Goal: Information Seeking & Learning: Learn about a topic

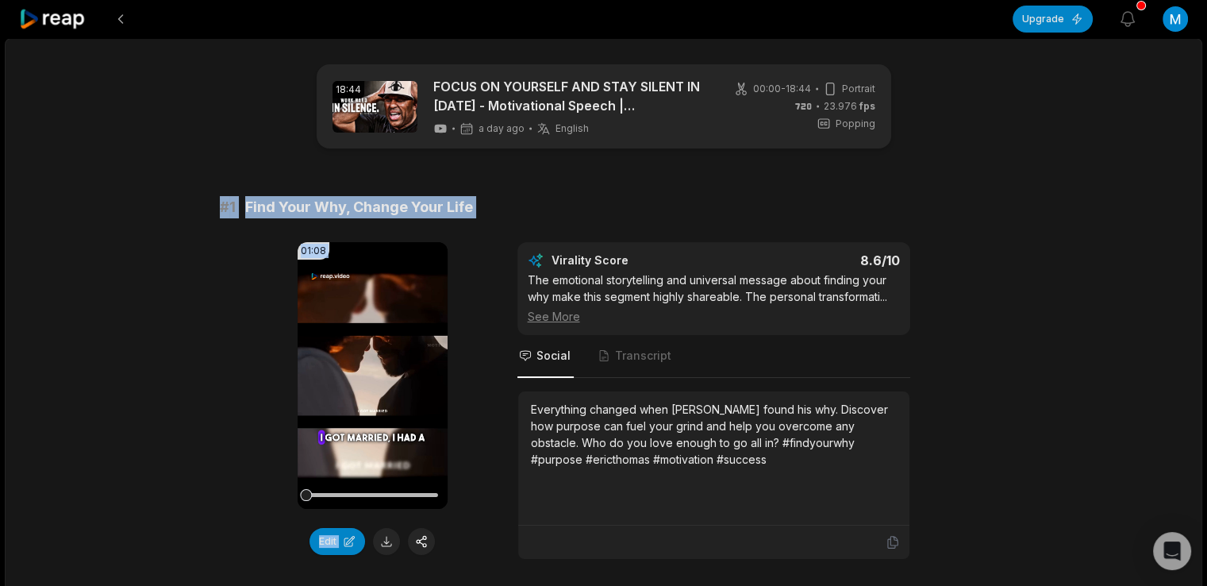
drag, startPoint x: 219, startPoint y: 207, endPoint x: 513, endPoint y: 219, distance: 294.6
click at [513, 219] on div "# 1 Find Your Why, Change Your Life 01:08 Your browser does not support mp4 for…" at bounding box center [604, 377] width 768 height 363
copy div "# 1 Find Your Why, Change Your Life 01:08 Your browser does not support mp4 for…"
click at [513, 219] on div "# 1 Find Your Why, Change Your Life 01:08 Your browser does not support mp4 for…" at bounding box center [604, 377] width 768 height 363
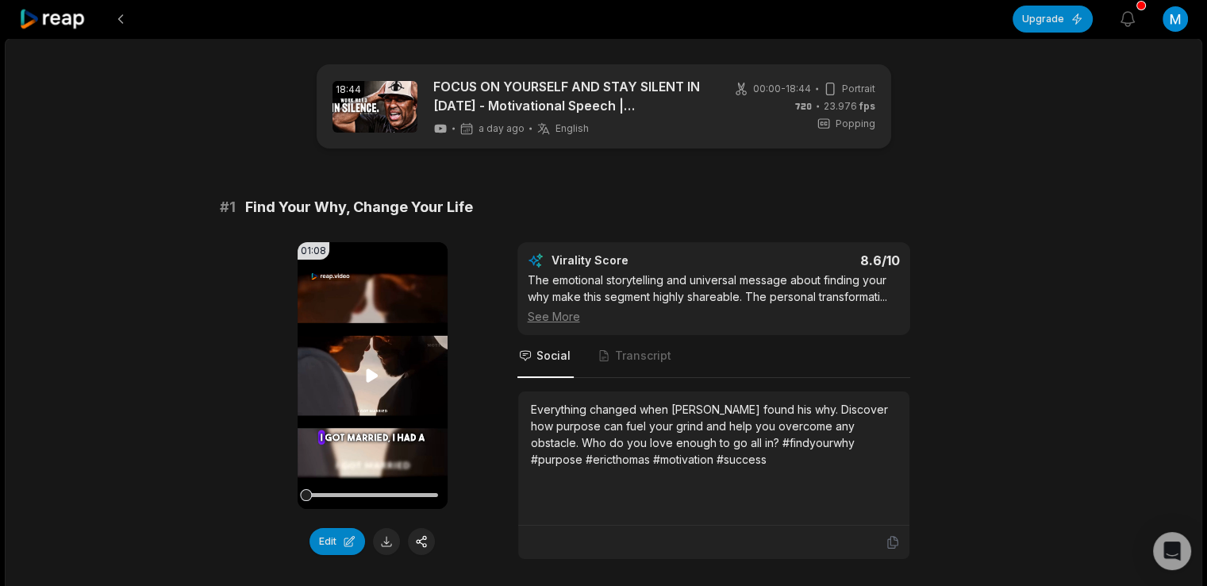
click at [374, 369] on icon at bounding box center [372, 375] width 19 height 19
click at [371, 371] on icon at bounding box center [372, 375] width 19 height 19
click at [893, 549] on icon at bounding box center [893, 542] width 14 height 14
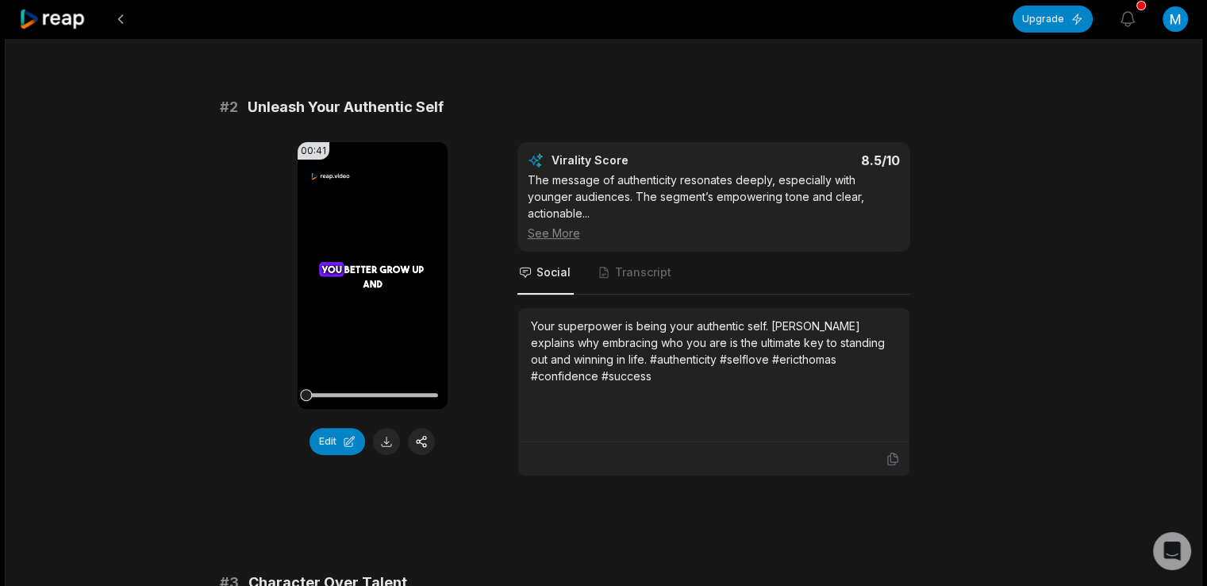
scroll to position [562, 0]
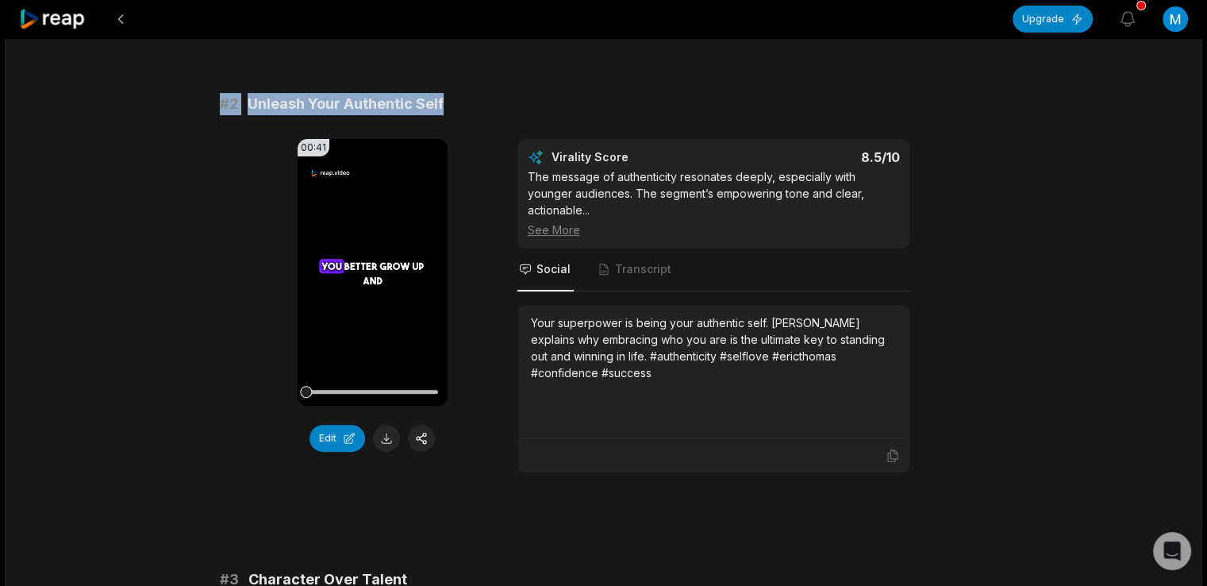
drag, startPoint x: 218, startPoint y: 121, endPoint x: 501, endPoint y: 75, distance: 286.9
copy div "# 2 Unleash Your Authentic Self"
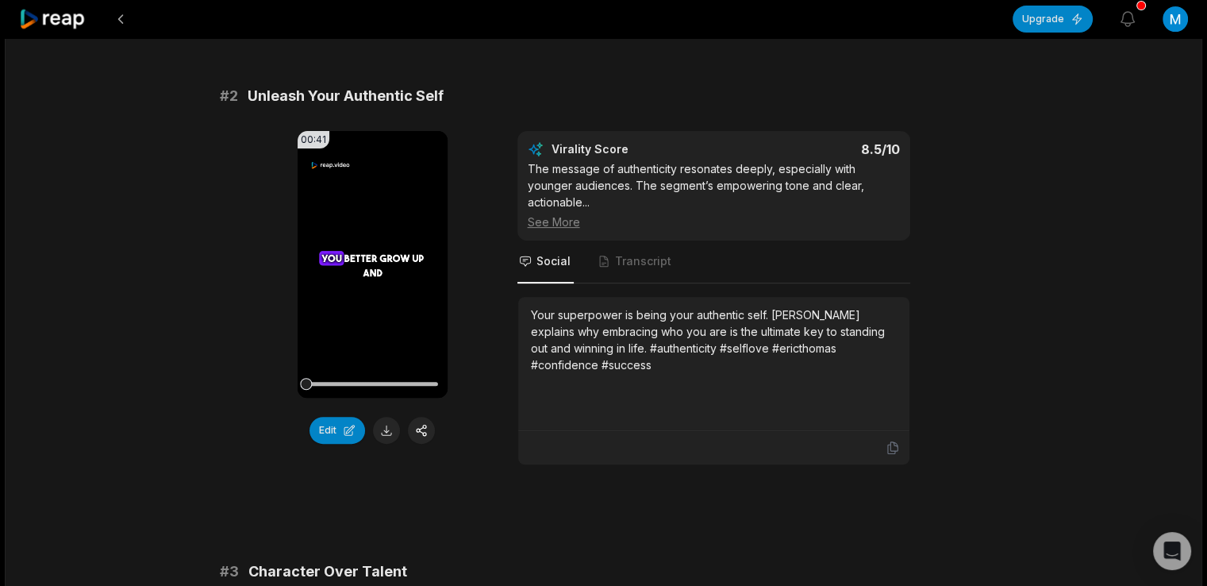
scroll to position [574, 0]
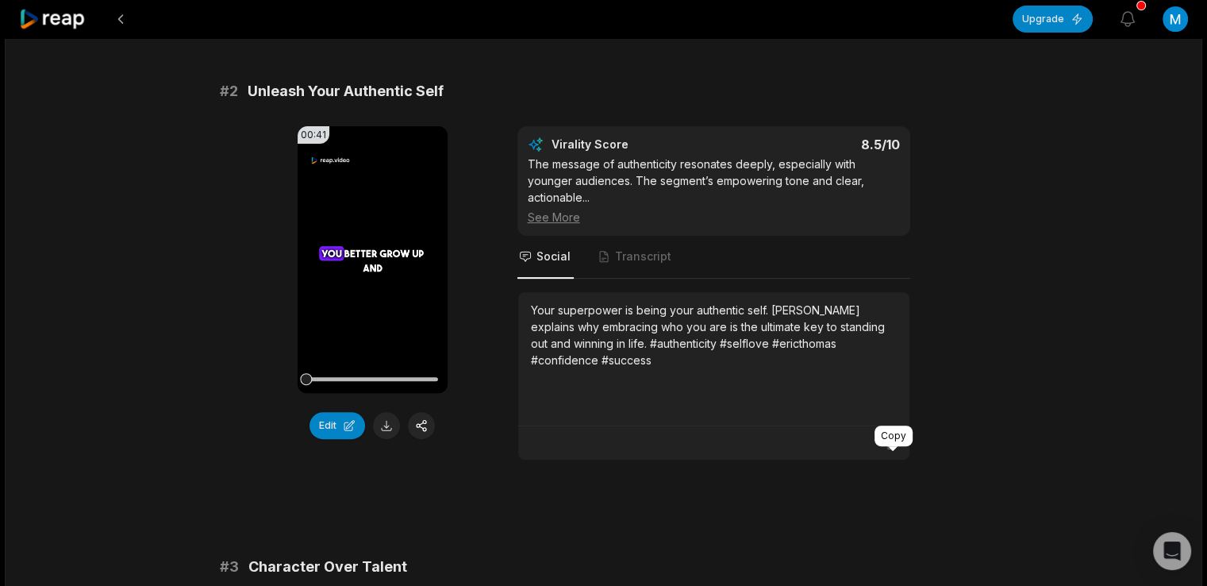
click at [893, 450] on icon at bounding box center [893, 443] width 14 height 14
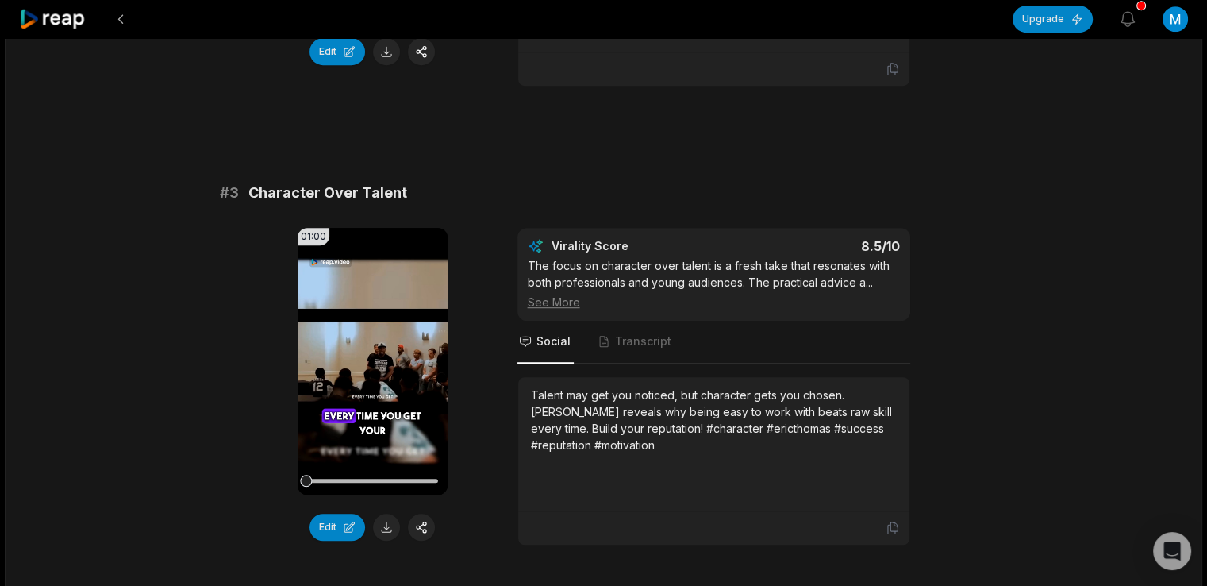
scroll to position [967, 0]
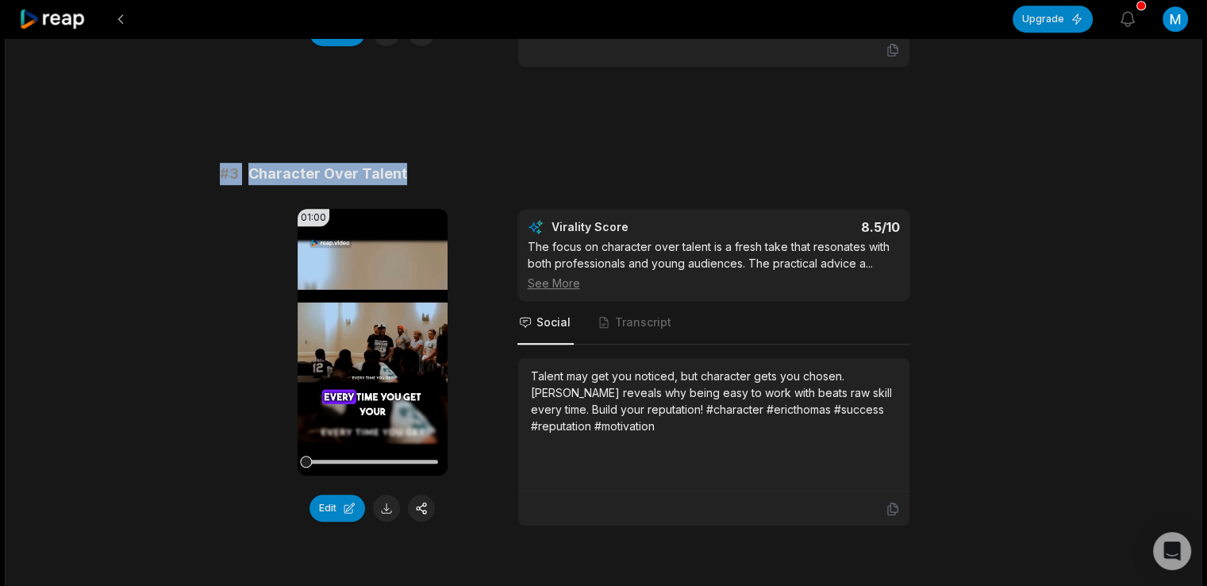
drag, startPoint x: 219, startPoint y: 183, endPoint x: 423, endPoint y: 143, distance: 207.9
copy div "# 3 Character Over Talent"
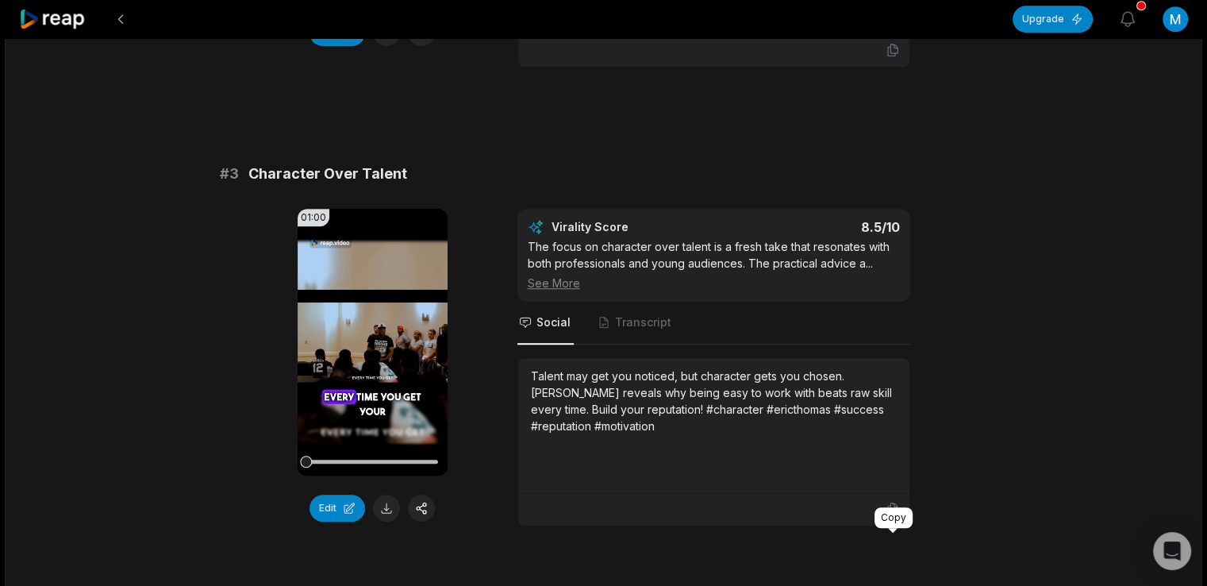
click at [892, 516] on icon at bounding box center [893, 508] width 14 height 14
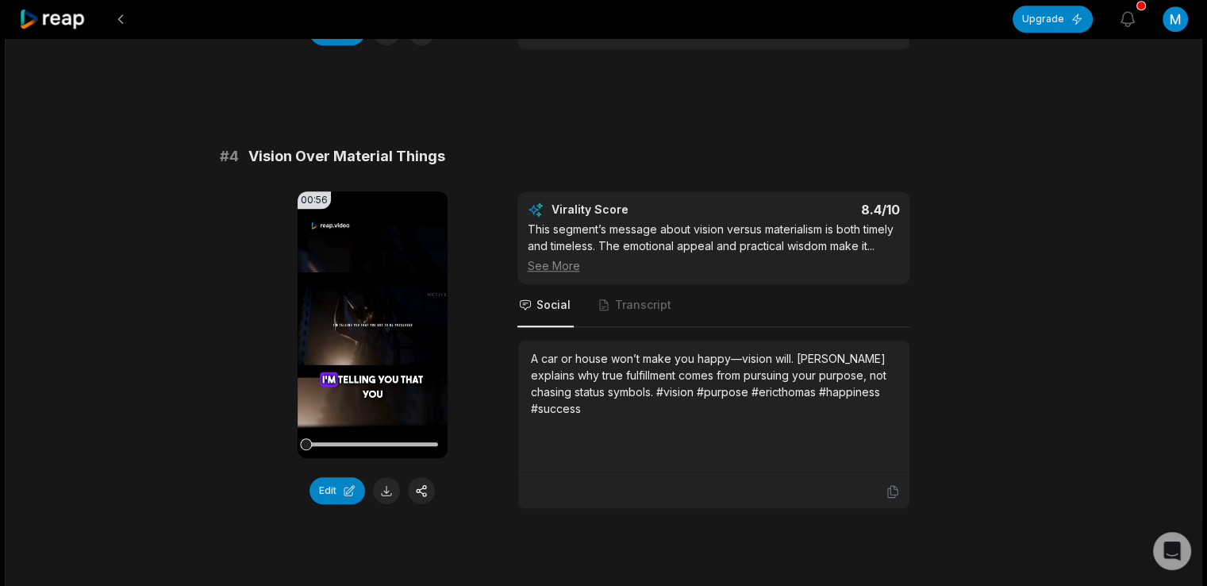
scroll to position [1447, 0]
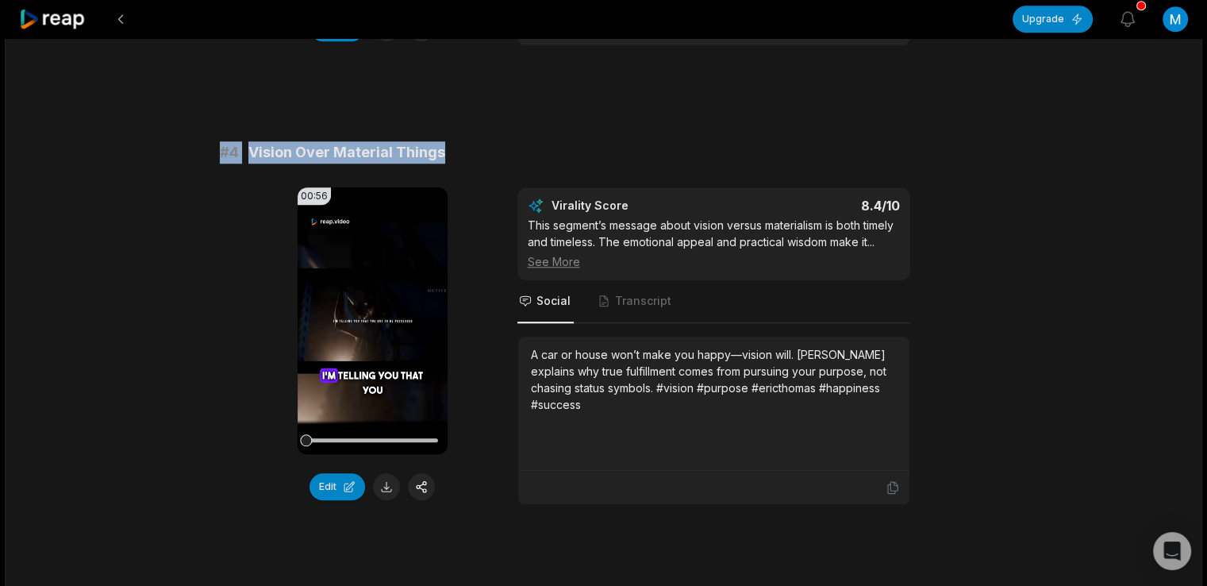
drag, startPoint x: 219, startPoint y: 182, endPoint x: 467, endPoint y: 159, distance: 249.4
copy div "# 4 Vision Over Material Things"
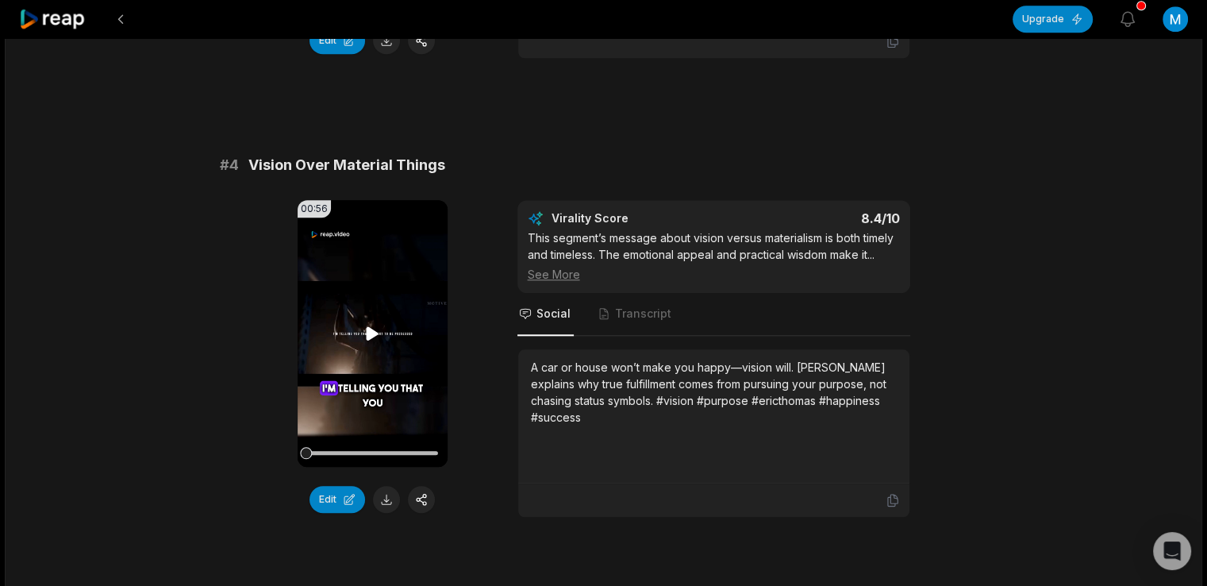
scroll to position [1451, 0]
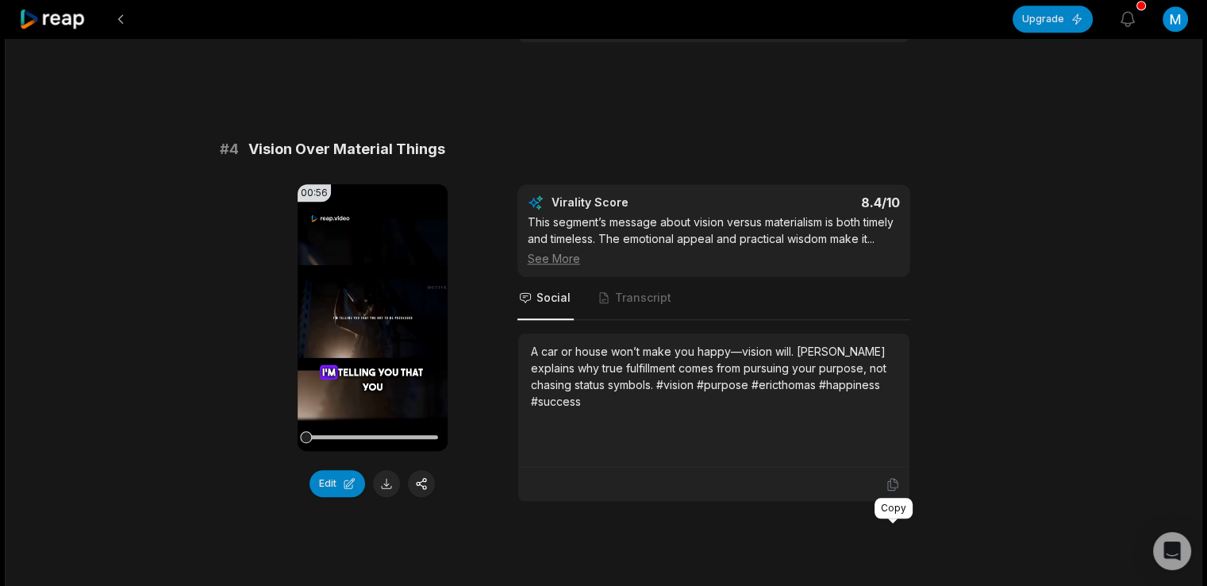
click at [892, 491] on icon at bounding box center [893, 484] width 14 height 14
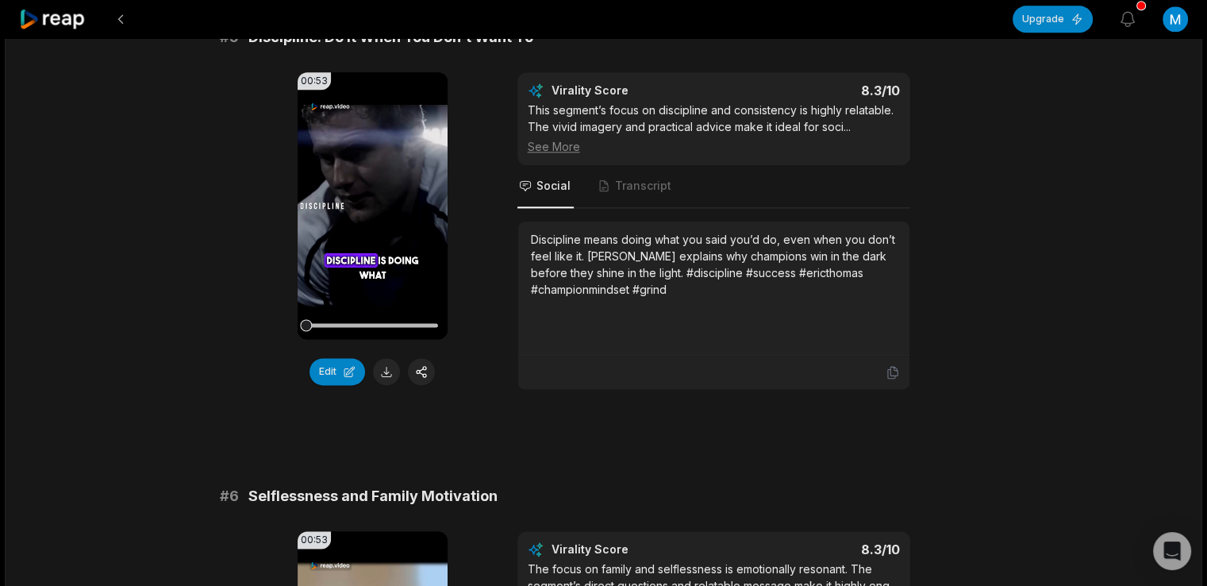
scroll to position [2019, 0]
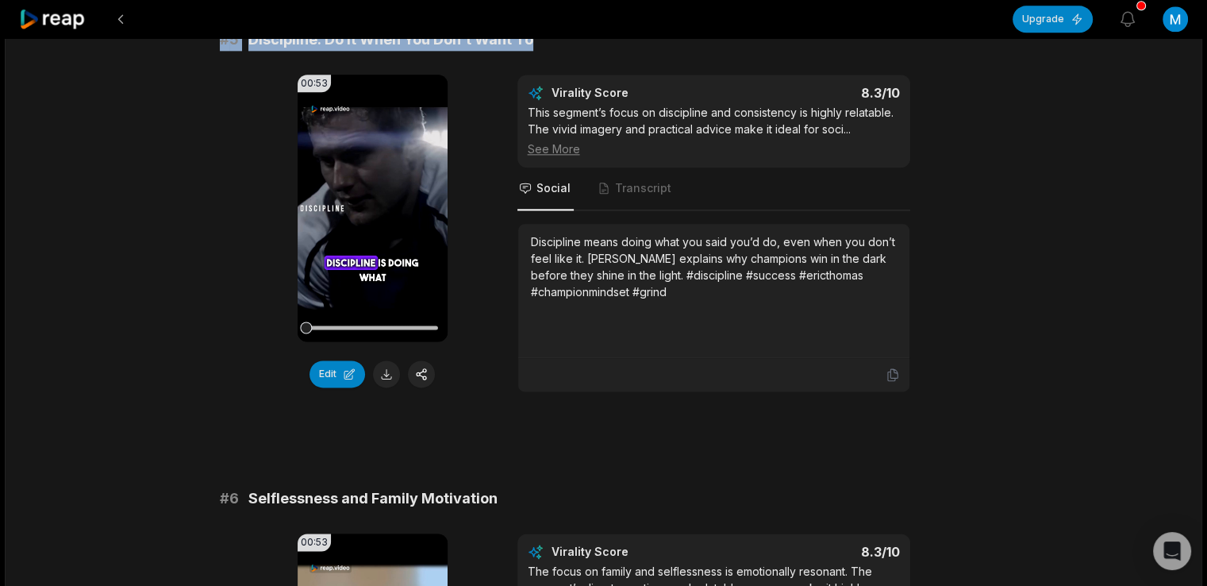
drag, startPoint x: 221, startPoint y: 80, endPoint x: 540, endPoint y: 57, distance: 319.0
click at [540, 57] on div "# 1 Find Your Why, Change Your Life 01:08 Your browser does not support mp4 for…" at bounding box center [604, 439] width 768 height 4525
copy div "# 5 Discipline: Do It When You Don’t Want To"
click at [540, 57] on div "# 1 Find Your Why, Change Your Life 01:08 Your browser does not support mp4 for…" at bounding box center [604, 439] width 768 height 4525
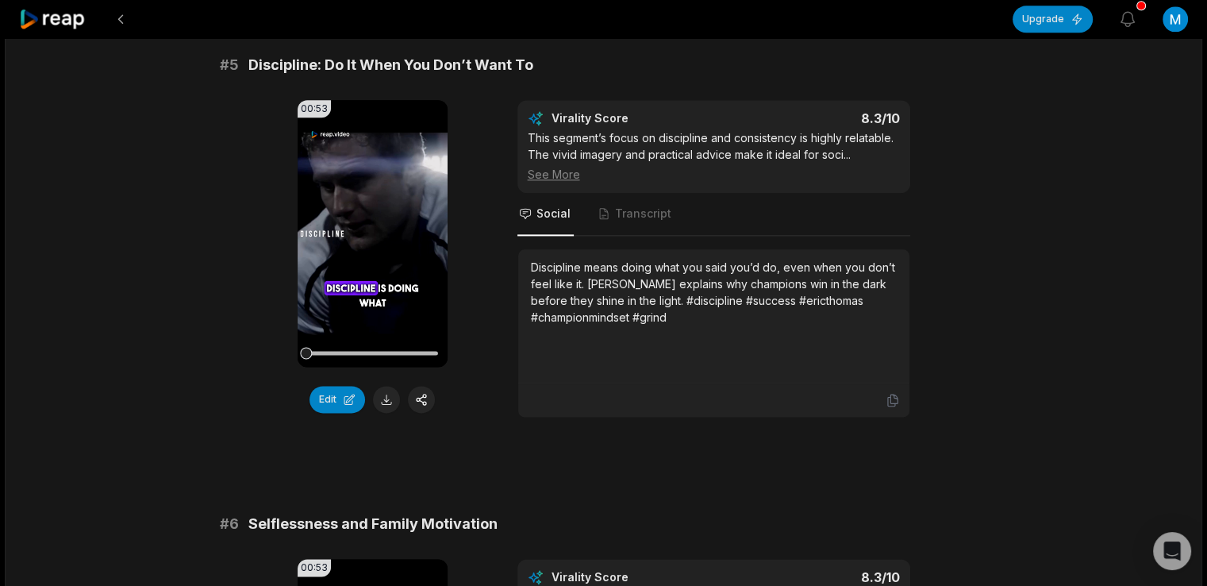
scroll to position [1987, 0]
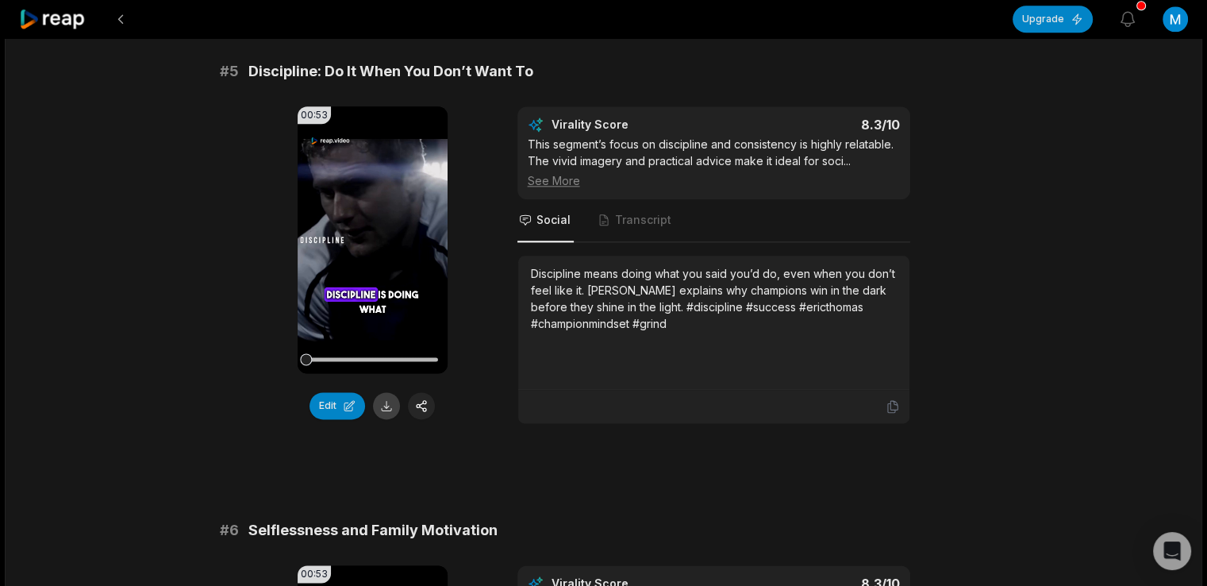
click at [387, 419] on button at bounding box center [386, 405] width 27 height 27
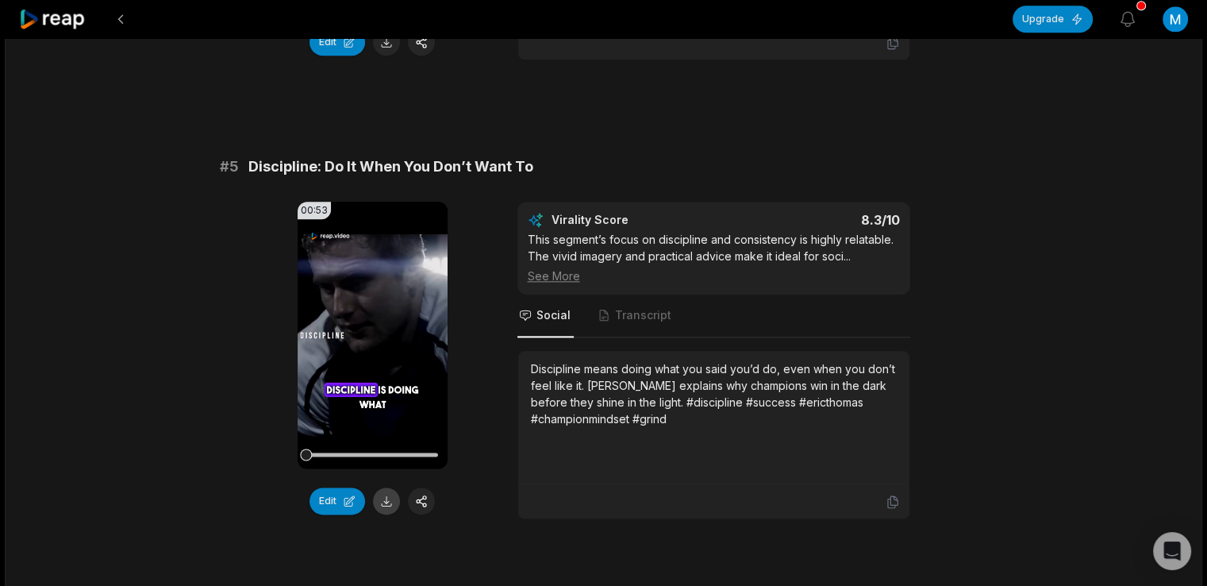
scroll to position [1891, 0]
click at [893, 509] on icon at bounding box center [893, 502] width 14 height 14
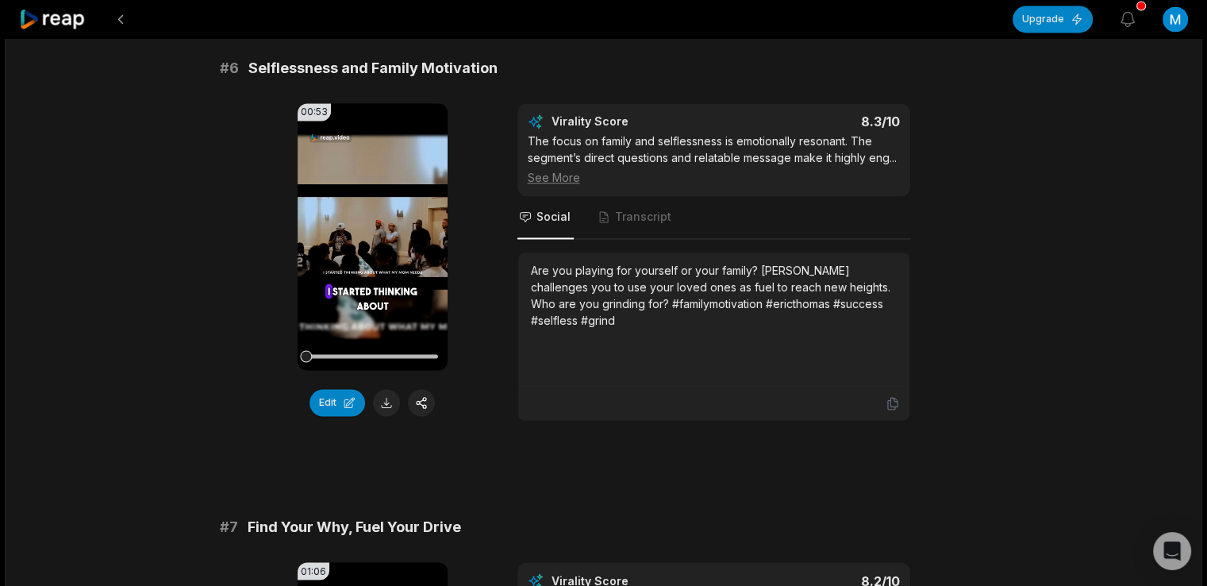
scroll to position [2478, 0]
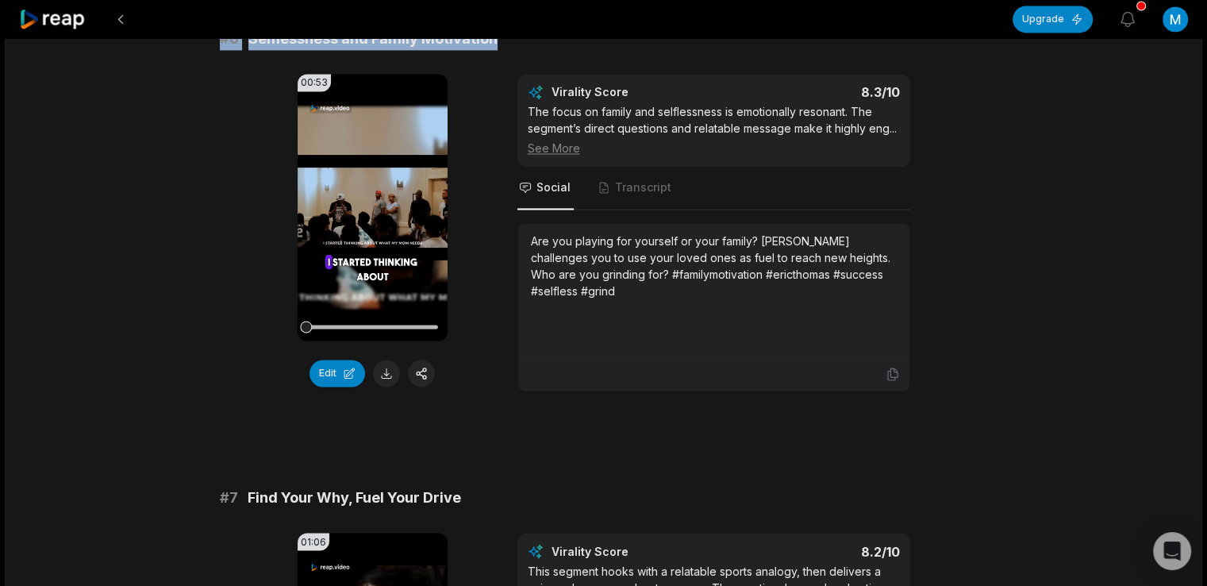
drag, startPoint x: 222, startPoint y: 97, endPoint x: 516, endPoint y: 64, distance: 295.4
copy div "# 6 Selflessness and Family Motivation"
click at [895, 381] on icon at bounding box center [893, 374] width 14 height 14
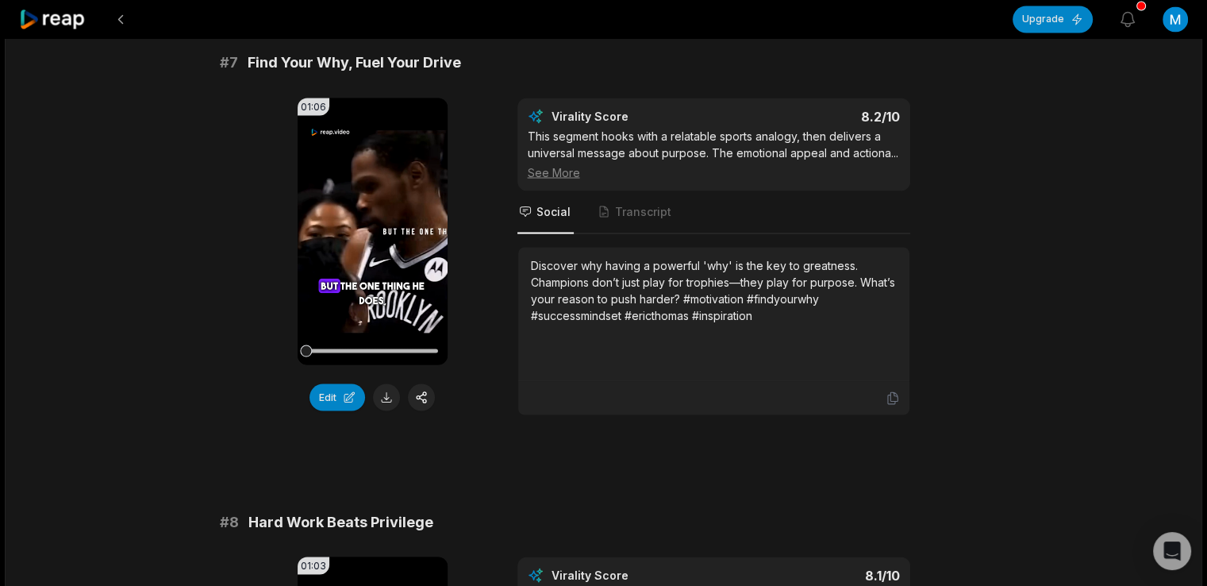
scroll to position [2917, 0]
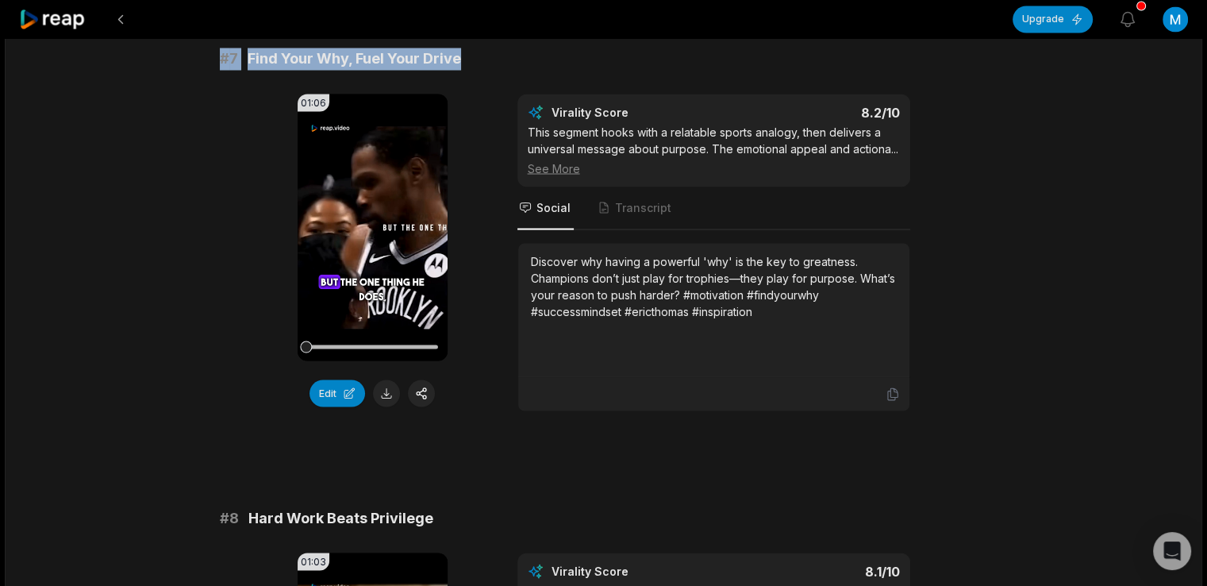
drag, startPoint x: 220, startPoint y: 136, endPoint x: 460, endPoint y: 125, distance: 240.7
click at [460, 70] on div "# 7 Find Your Why, Fuel Your Drive" at bounding box center [604, 59] width 768 height 22
copy div "# 7 Find Your Why, Fuel Your Drive"
click at [460, 70] on span "Find Your Why, Fuel Your Drive" at bounding box center [354, 59] width 213 height 22
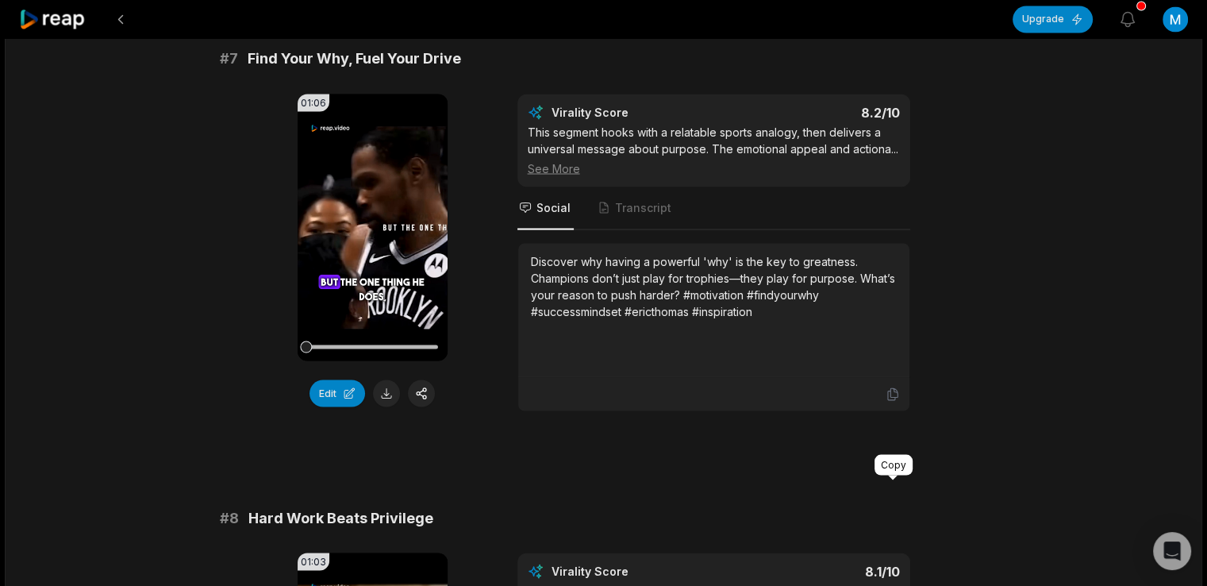
click at [893, 401] on icon at bounding box center [893, 393] width 14 height 14
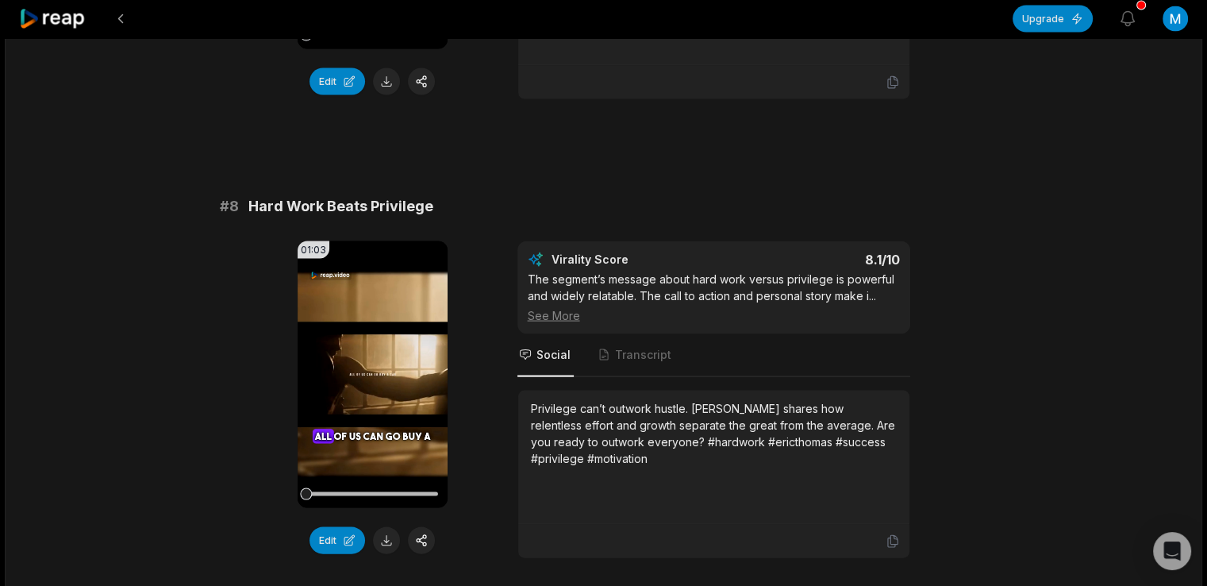
scroll to position [3369, 0]
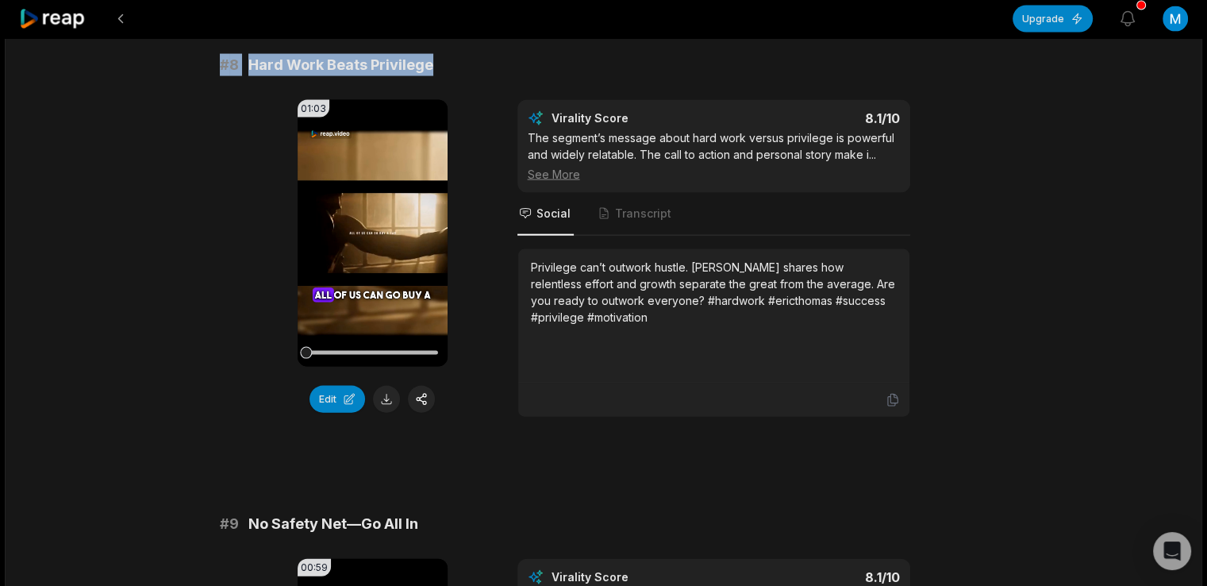
drag, startPoint x: 222, startPoint y: 158, endPoint x: 464, endPoint y: 140, distance: 242.7
copy div "# 8 Hard Work Beats Privilege"
click at [498, 177] on div "# 8 Hard Work Beats Privilege 01:03 Your browser does not support mp4 format. E…" at bounding box center [604, 235] width 768 height 363
click at [896, 406] on icon at bounding box center [892, 400] width 10 height 12
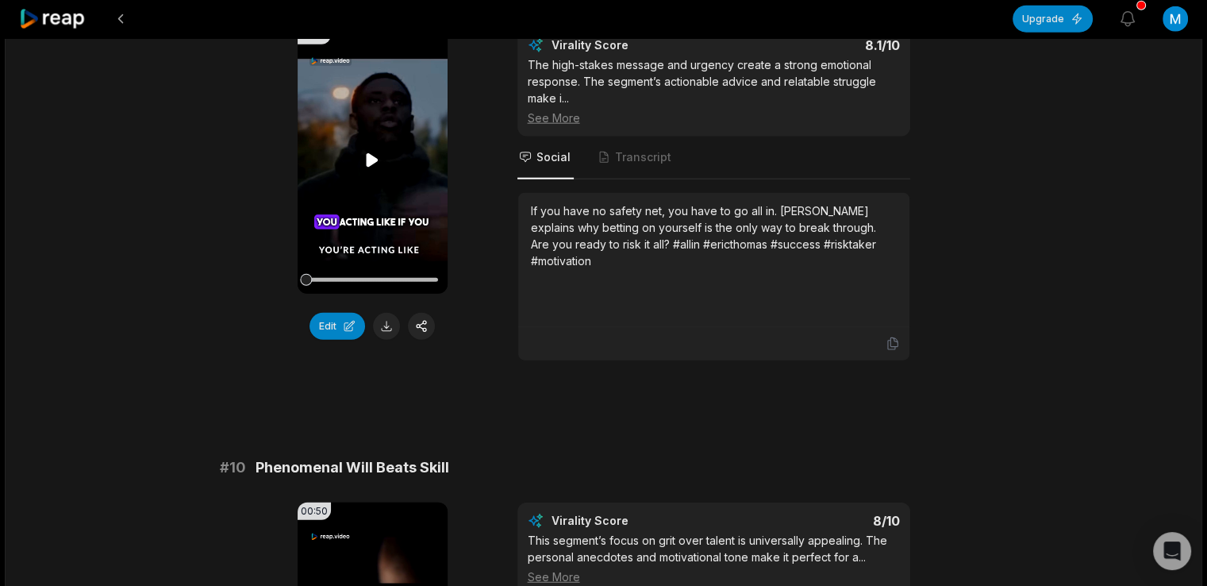
scroll to position [3907, 0]
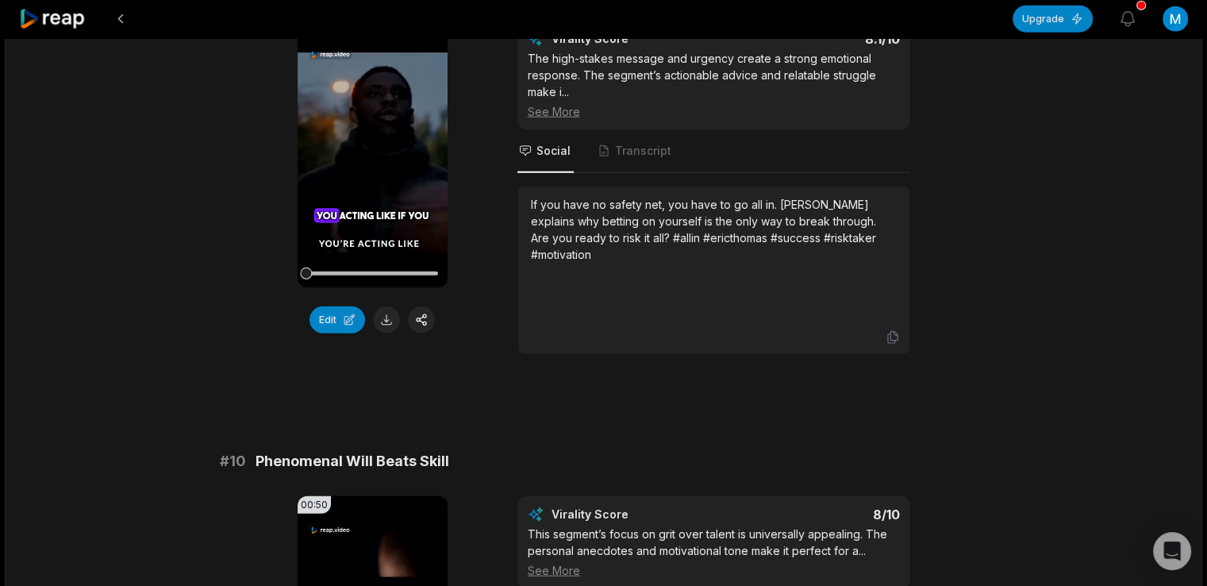
drag, startPoint x: 222, startPoint y: 93, endPoint x: 468, endPoint y: 64, distance: 247.6
copy div "# 9 No Safety Net—Go All In"
click at [890, 344] on icon at bounding box center [892, 338] width 10 height 12
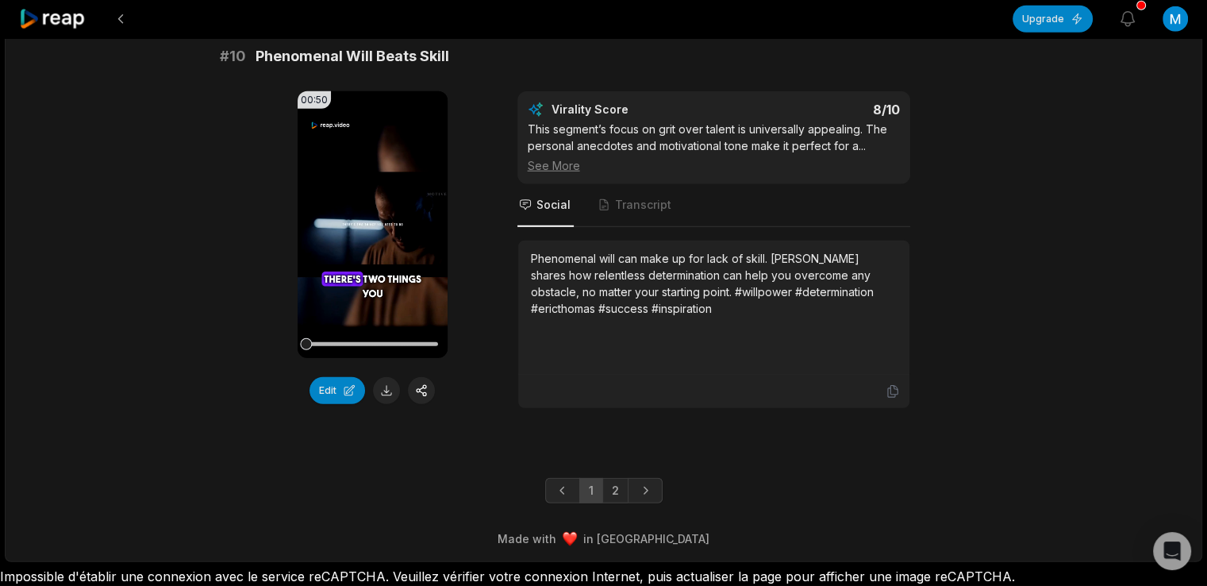
scroll to position [4380, 0]
drag, startPoint x: 219, startPoint y: 90, endPoint x: 475, endPoint y: 66, distance: 256.6
copy div "# 10 Phenomenal Will Beats Skill"
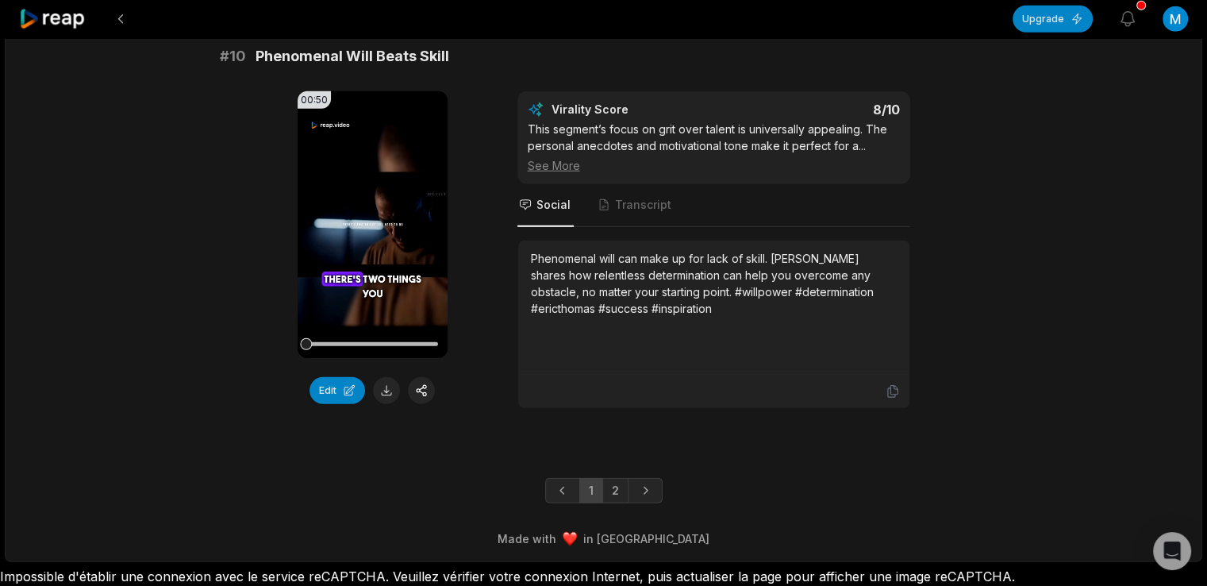
scroll to position [4378, 0]
click at [892, 398] on icon at bounding box center [893, 391] width 14 height 14
click at [610, 503] on link "2" at bounding box center [615, 490] width 26 height 25
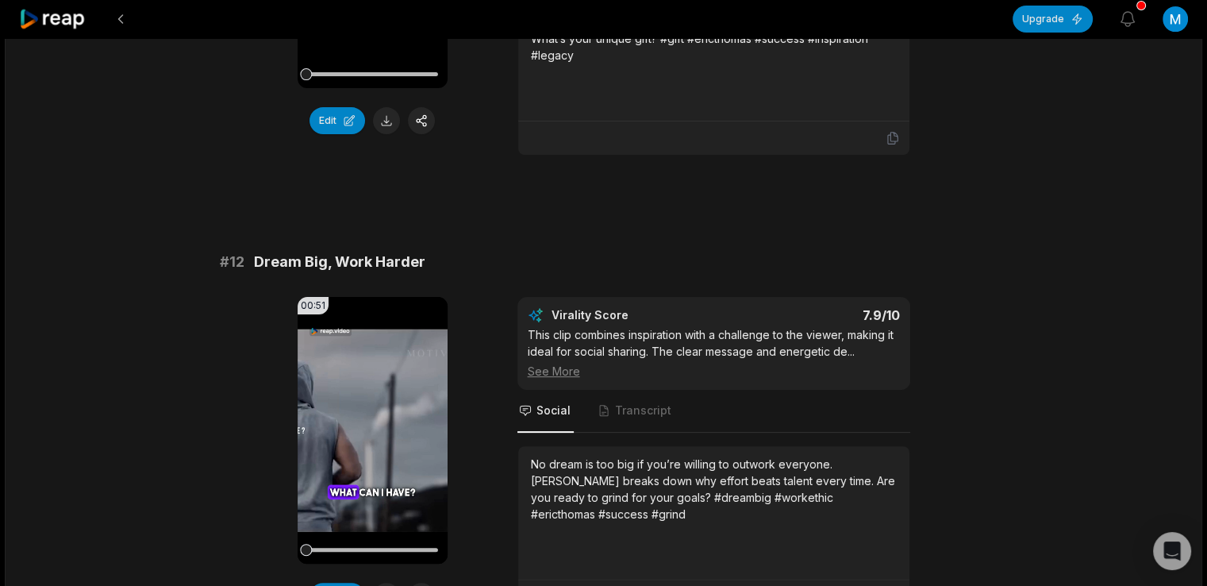
scroll to position [0, 0]
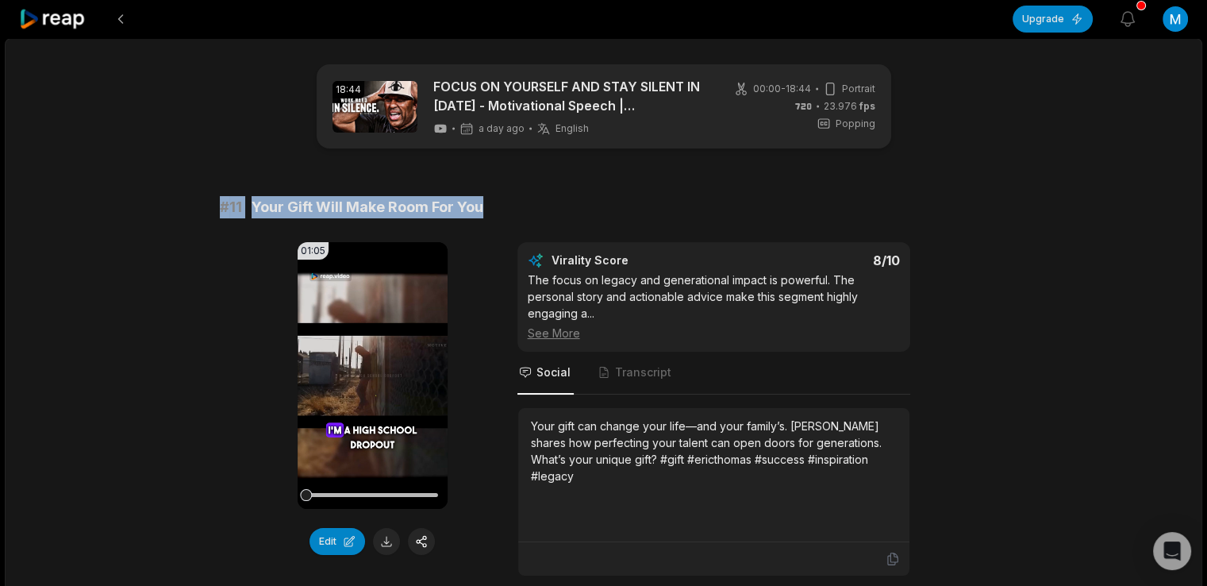
drag, startPoint x: 217, startPoint y: 202, endPoint x: 495, endPoint y: 208, distance: 278.6
click at [495, 208] on div "# 11 Your Gift Will Make Room For You" at bounding box center [604, 207] width 768 height 22
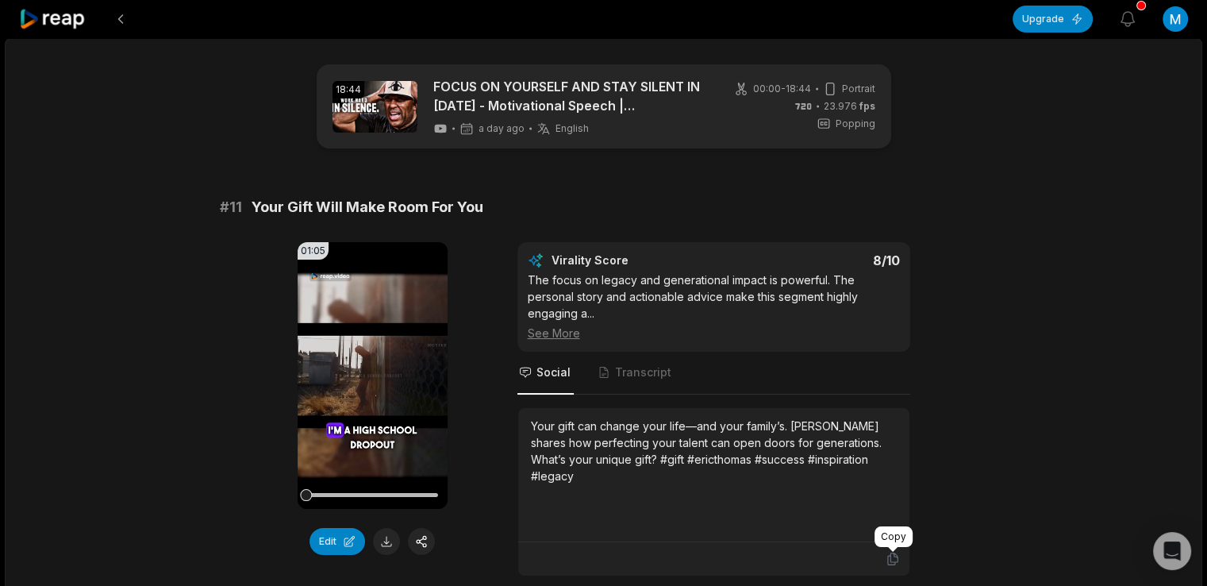
click at [892, 553] on icon at bounding box center [893, 558] width 14 height 14
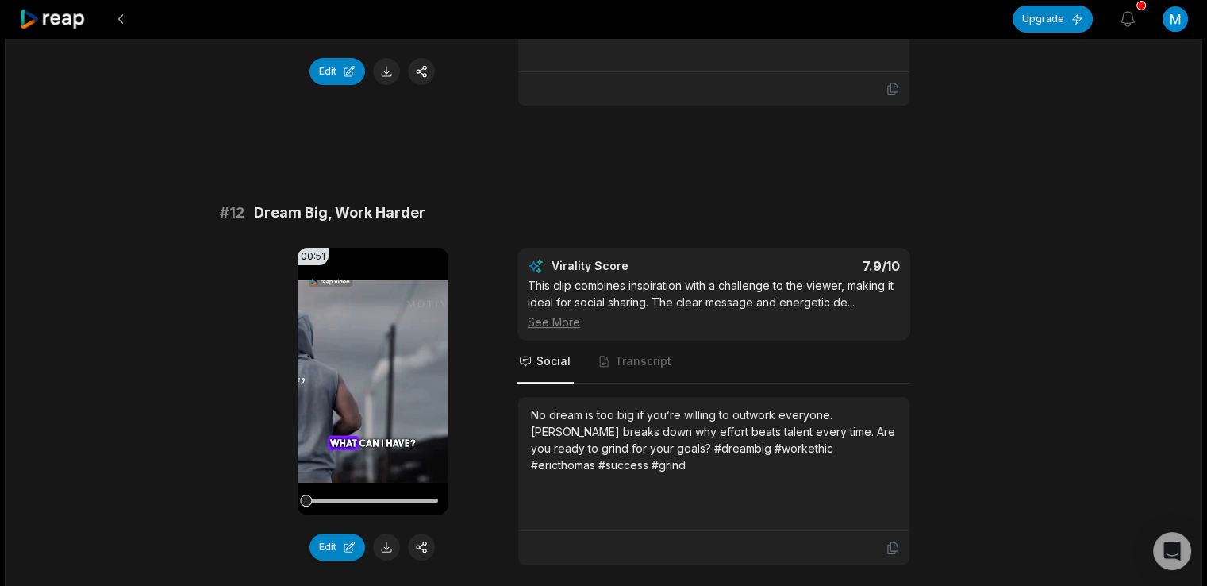
scroll to position [471, 0]
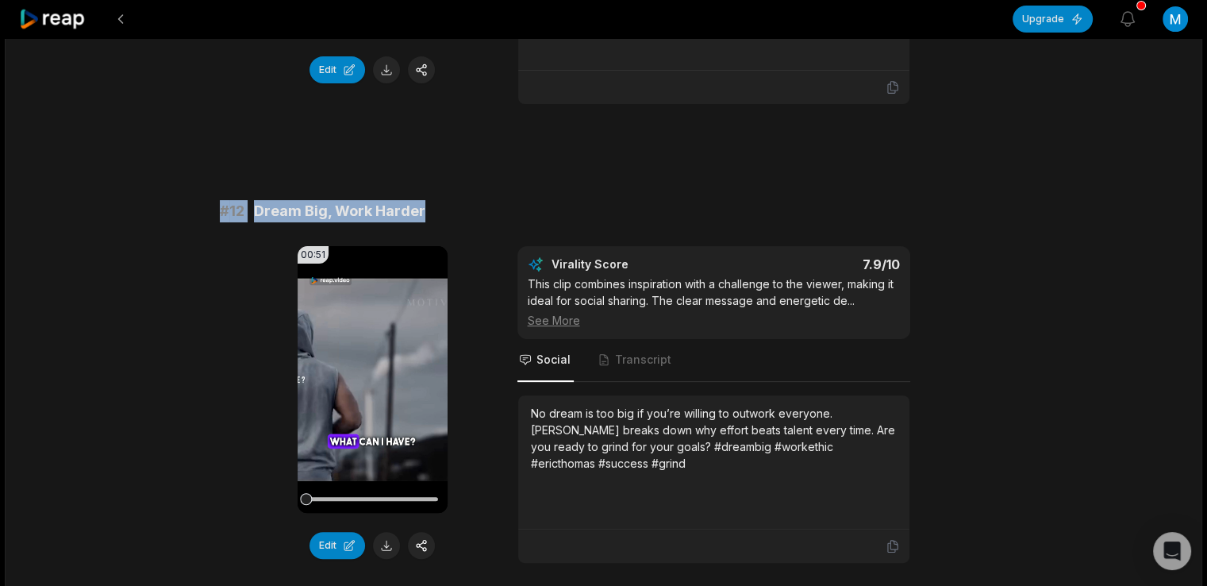
drag, startPoint x: 221, startPoint y: 207, endPoint x: 530, endPoint y: 153, distance: 314.1
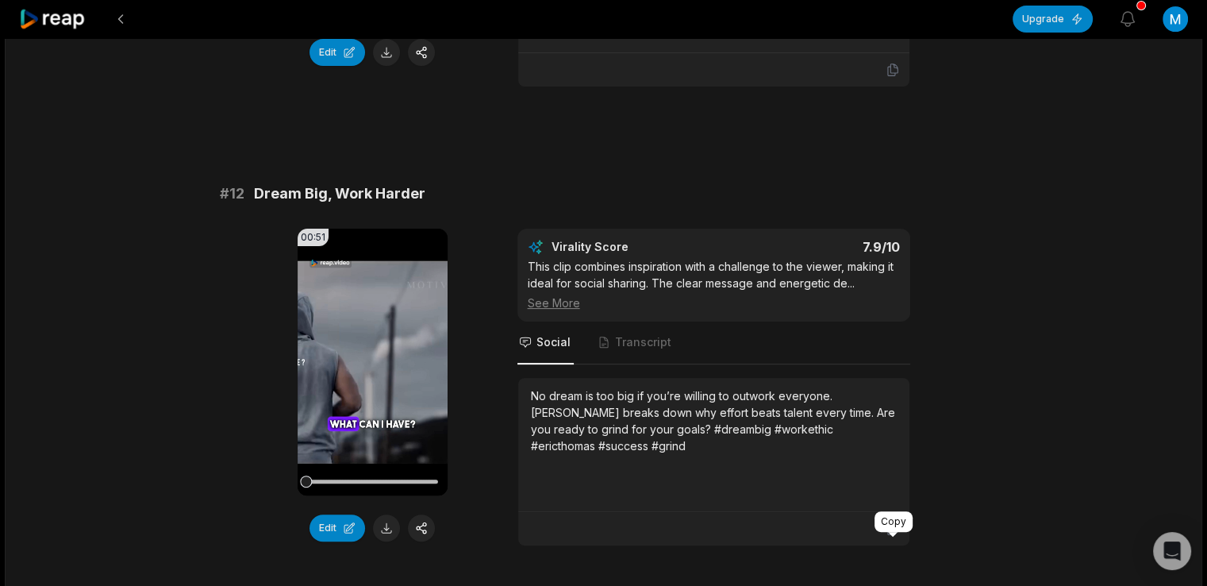
click at [893, 536] on icon at bounding box center [893, 528] width 14 height 14
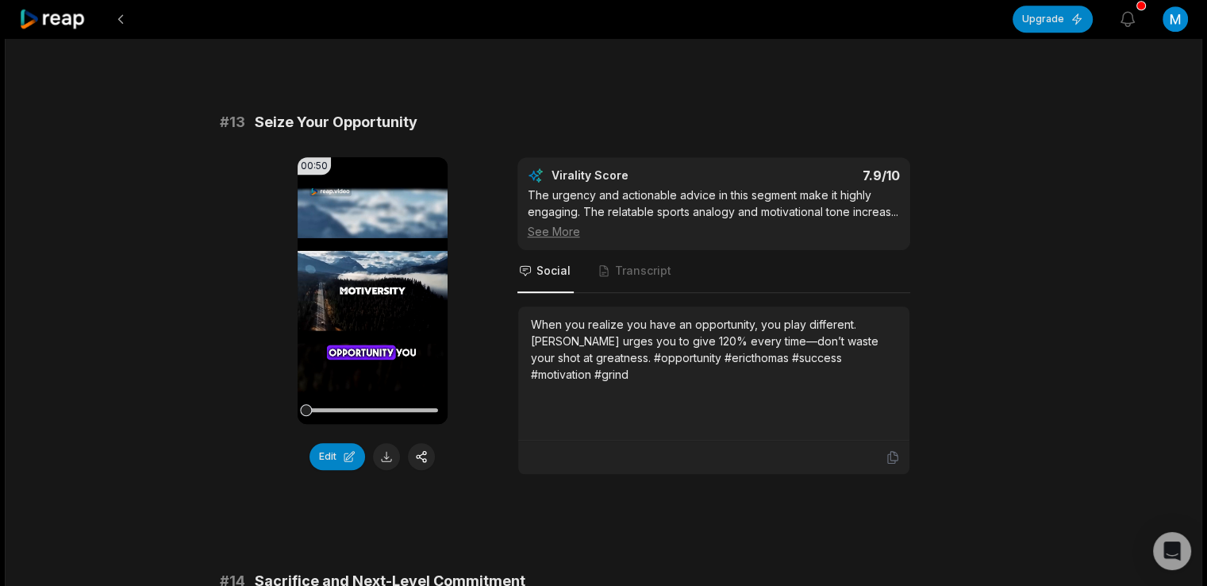
scroll to position [1022, 0]
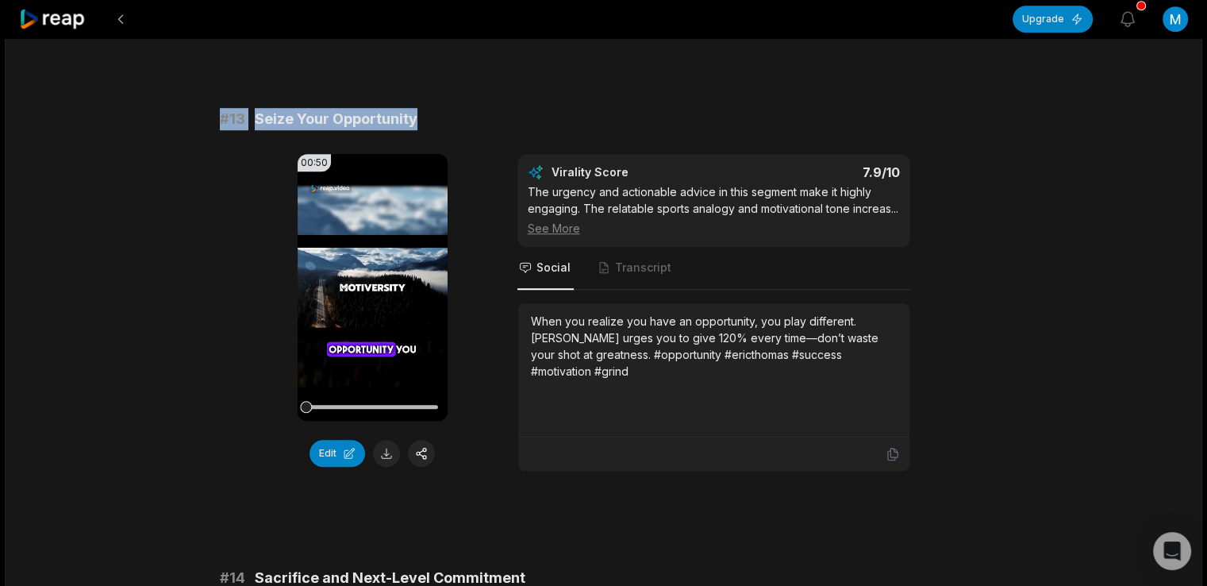
drag, startPoint x: 219, startPoint y: 127, endPoint x: 455, endPoint y: 98, distance: 238.3
click at [455, 98] on div "# 11 Your Gift Will Make Room For You 01:05 Your browser does not support mp4 f…" at bounding box center [604, 519] width 768 height 2690
drag, startPoint x: 213, startPoint y: 127, endPoint x: 467, endPoint y: 113, distance: 253.5
click at [467, 113] on div "18:44 FOCUS ON YOURSELF AND STAY SILENT IN [DATE] - Motivational Speech | [PERS…" at bounding box center [603, 516] width 1197 height 3001
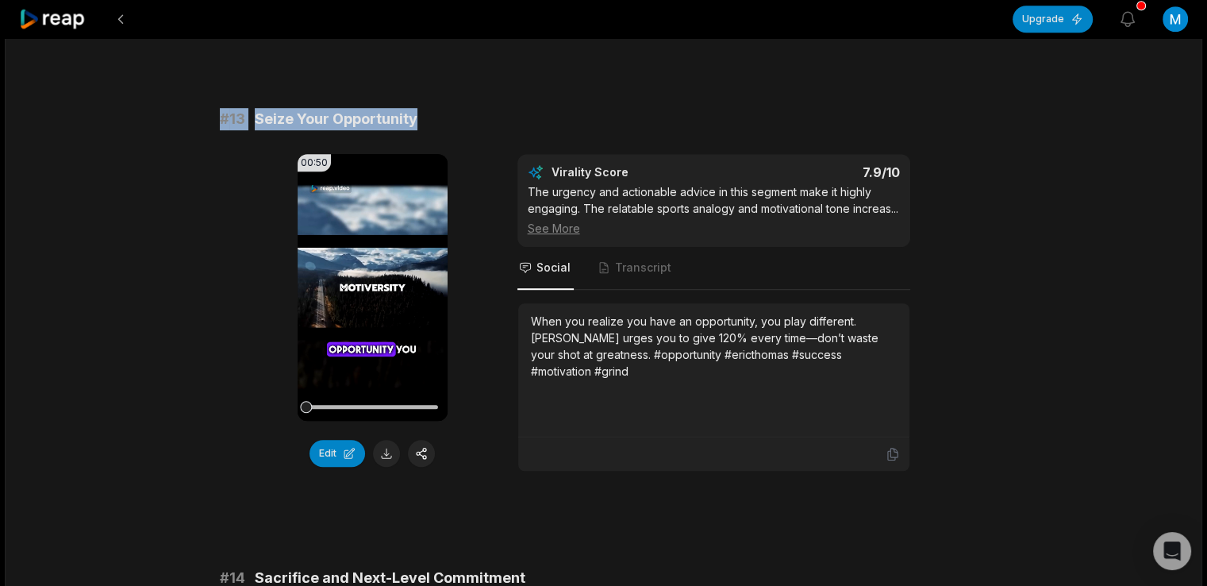
click at [467, 113] on div "# 11 Your Gift Will Make Room For You 01:05 Your browser does not support mp4 f…" at bounding box center [604, 519] width 768 height 2690
click at [897, 461] on icon at bounding box center [893, 454] width 14 height 14
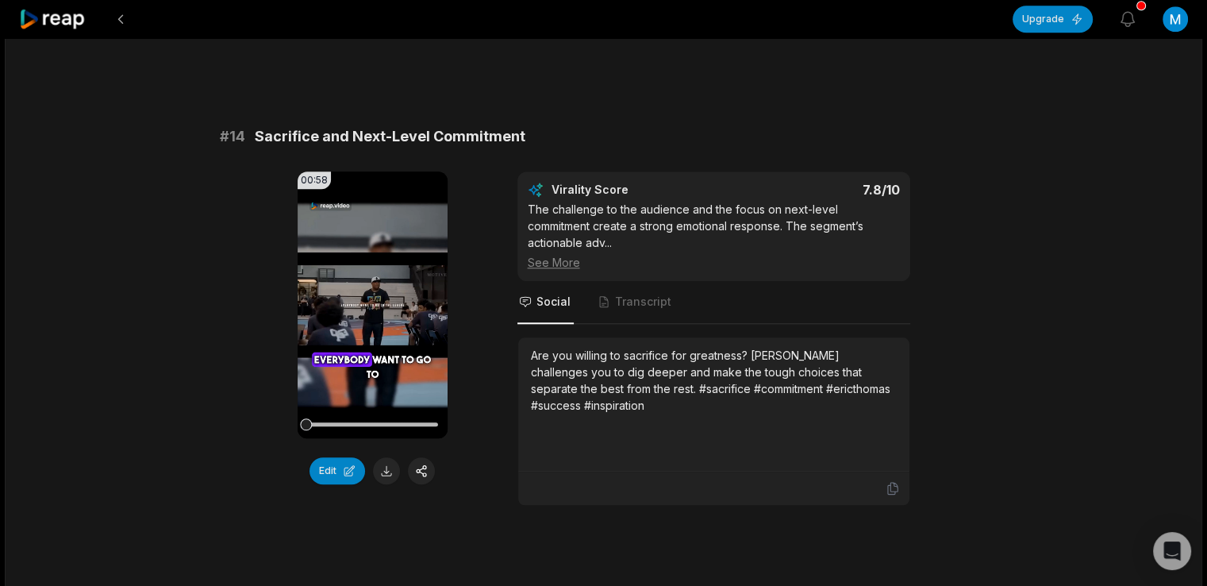
scroll to position [1520, 0]
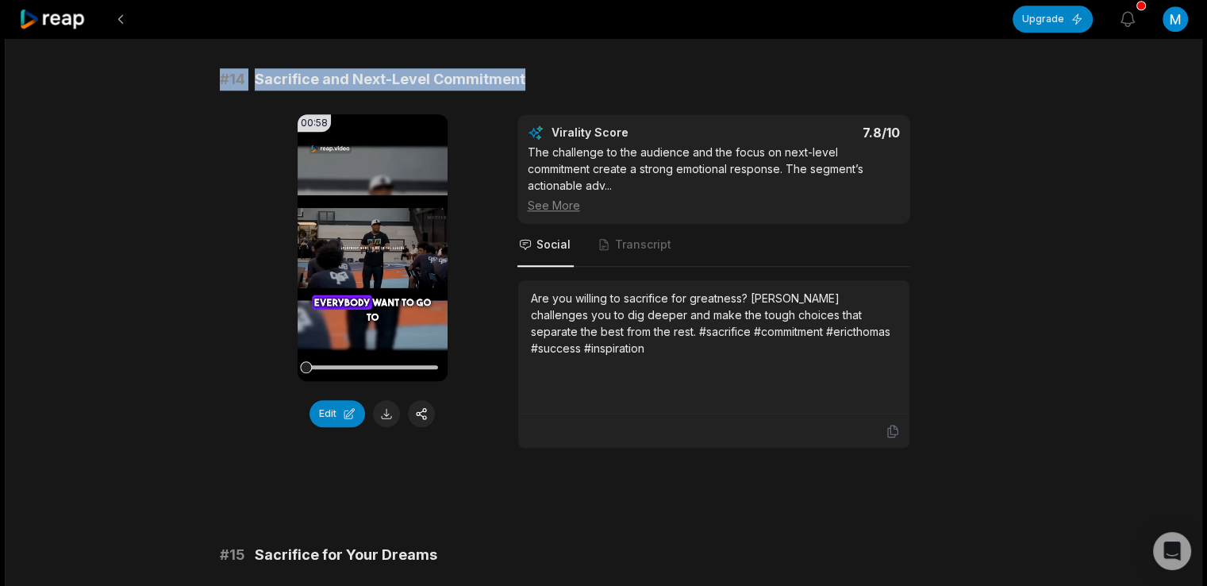
drag, startPoint x: 219, startPoint y: 110, endPoint x: 639, endPoint y: 95, distance: 420.0
click at [639, 95] on div "# 11 Your Gift Will Make Room For You 01:05 Your browser does not support mp4 f…" at bounding box center [604, 21] width 768 height 2690
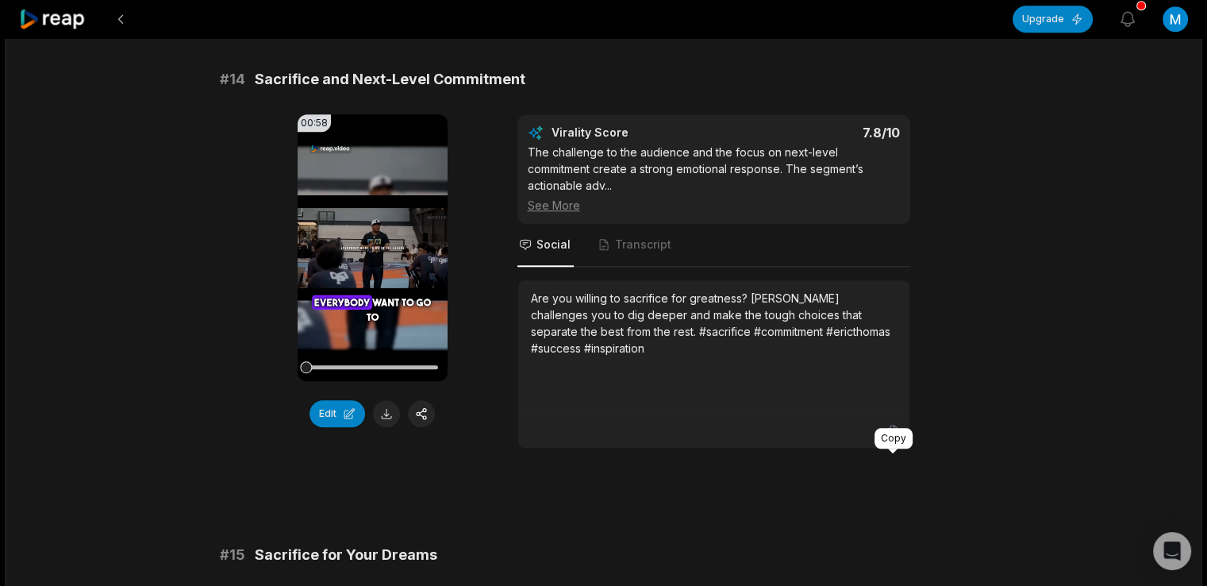
click at [893, 452] on div at bounding box center [893, 450] width 10 height 5
click at [893, 438] on icon at bounding box center [893, 431] width 14 height 14
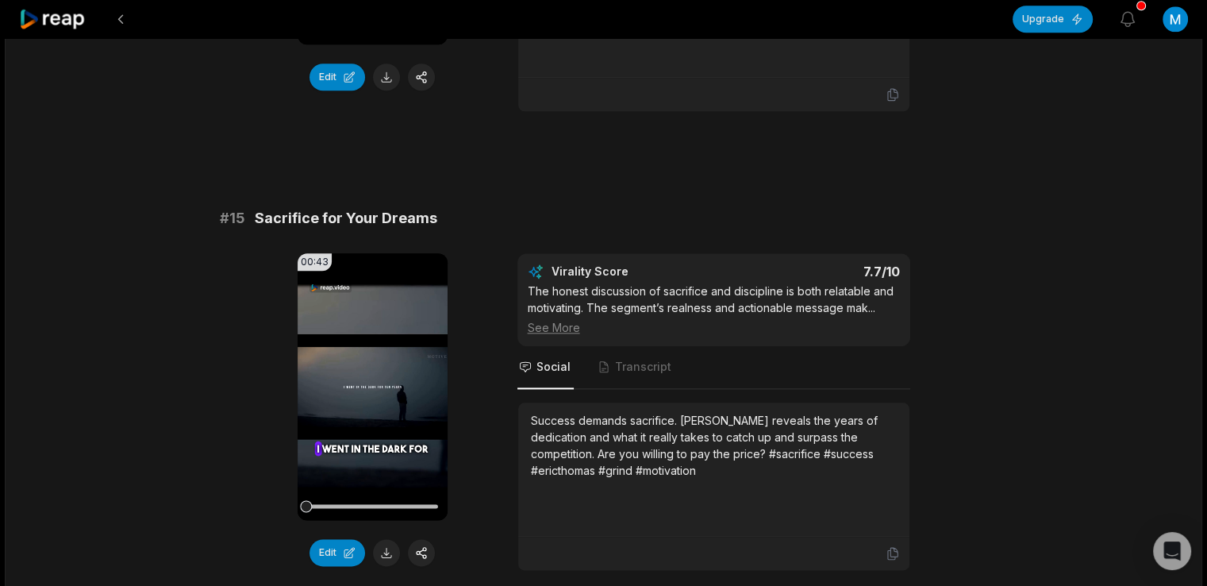
scroll to position [1977, 0]
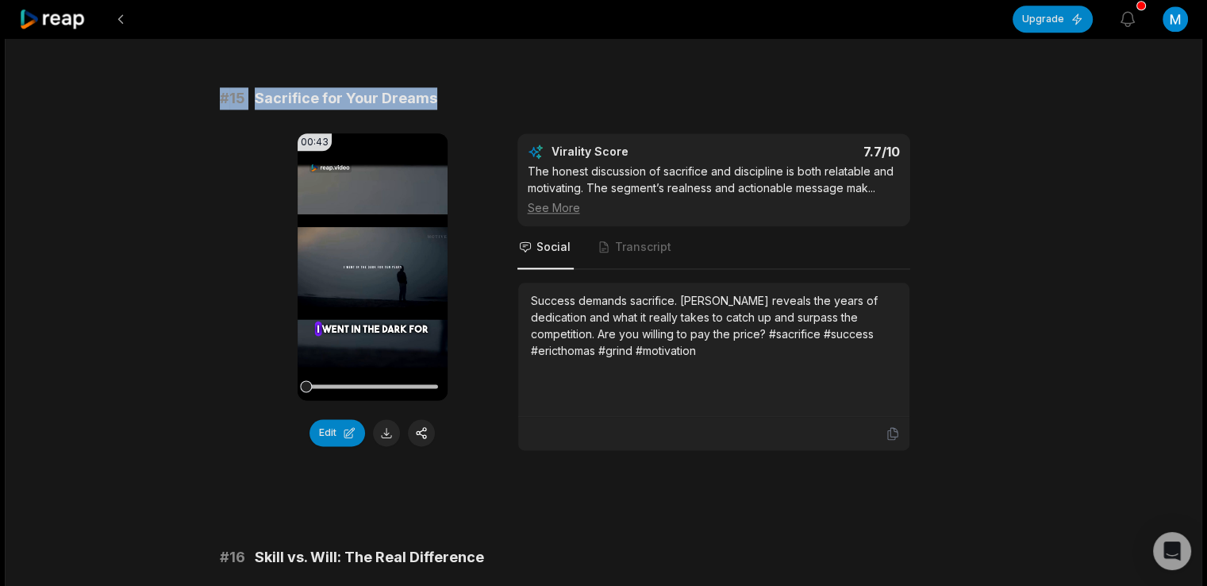
drag, startPoint x: 221, startPoint y: 129, endPoint x: 525, endPoint y: 125, distance: 303.2
click at [525, 110] on div "# 15 Sacrifice for Your Dreams" at bounding box center [604, 98] width 768 height 22
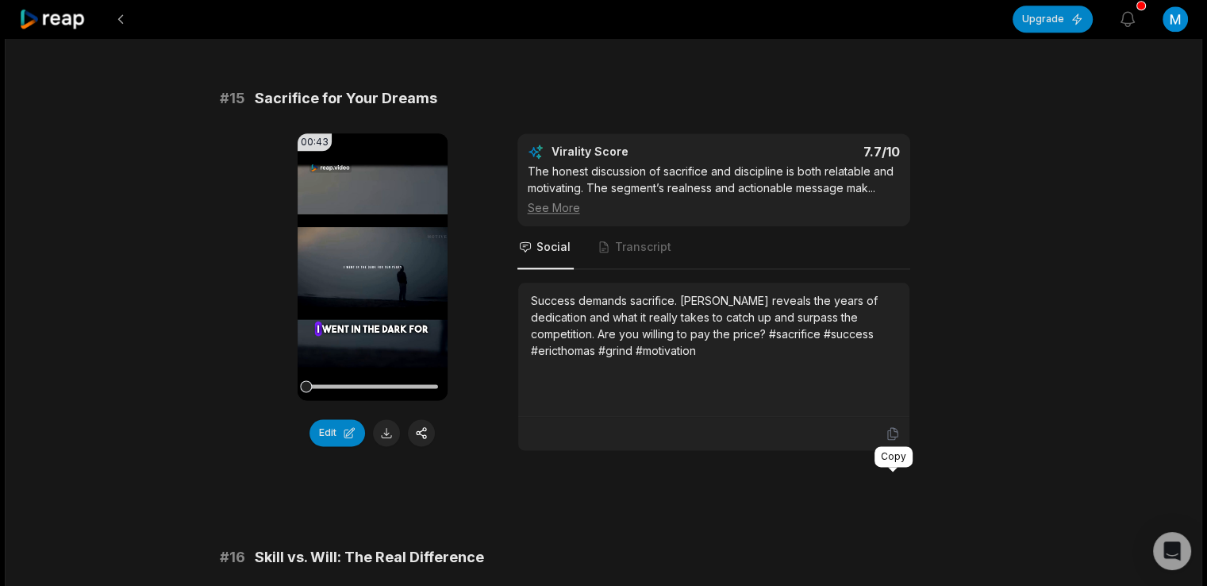
click at [890, 440] on icon at bounding box center [892, 434] width 10 height 12
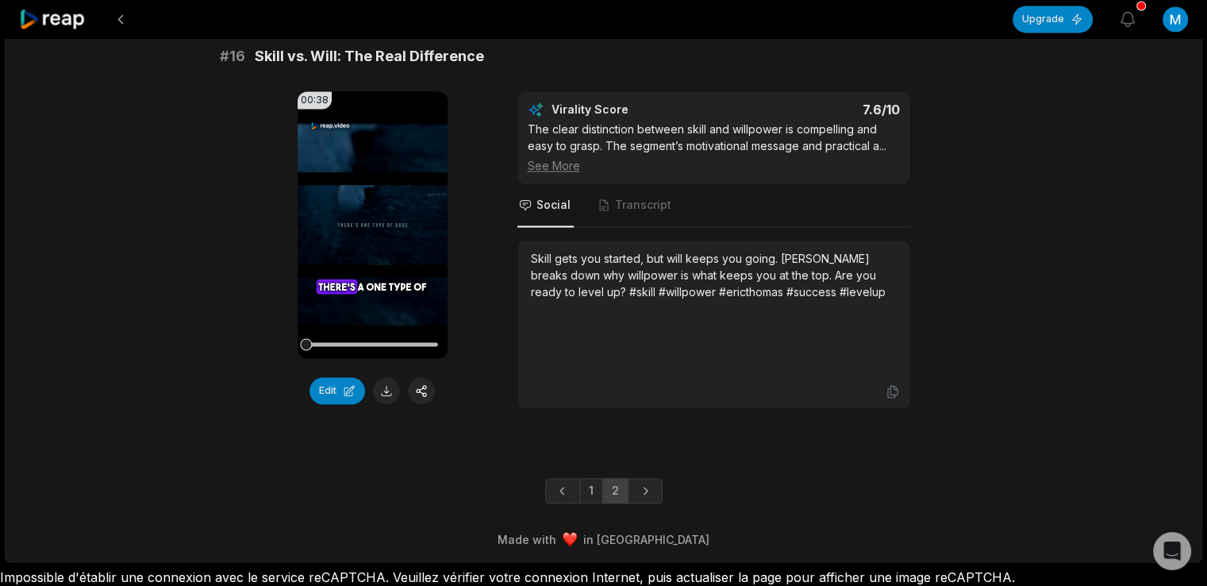
scroll to position [2519, 0]
click at [67, 20] on icon at bounding box center [52, 19] width 67 height 21
